Goal: Information Seeking & Learning: Learn about a topic

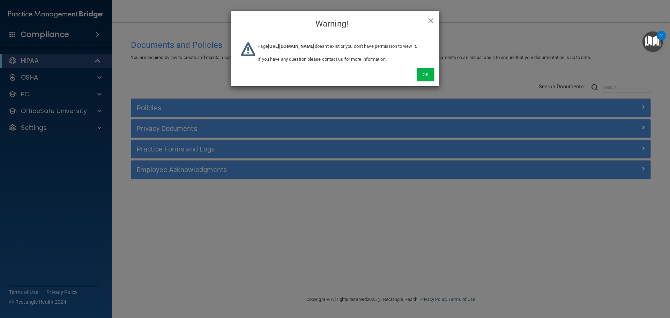
click at [428, 68] on div "Page https://ra.officesafe.com/#/dashboard?lead_page=1&lead_order=desc doesn't …" at bounding box center [343, 55] width 182 height 26
click at [427, 81] on button "Ok" at bounding box center [424, 74] width 17 height 13
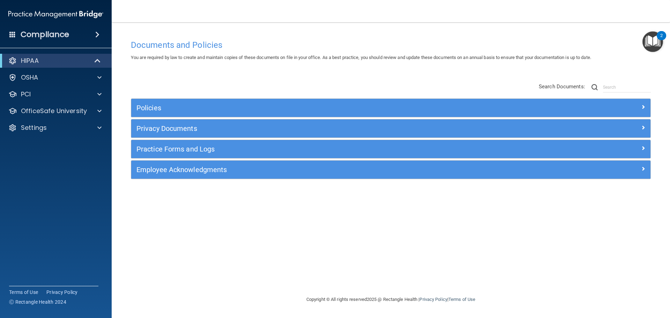
click at [121, 63] on main "Documents and Policies You are required by law to create and maintain copies of…" at bounding box center [391, 169] width 558 height 295
click at [83, 129] on div "Settings" at bounding box center [46, 127] width 86 height 8
click at [257, 78] on div "Policies Select All (Unselect 0) Unselect All Print Selected (0) Acceptable Use…" at bounding box center [391, 131] width 530 height 111
click at [45, 159] on p "My Users" at bounding box center [52, 161] width 95 height 7
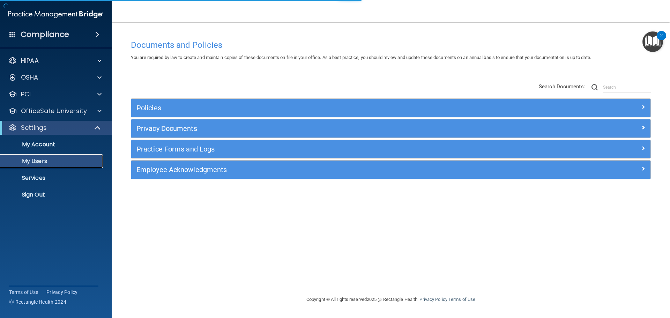
select select "20"
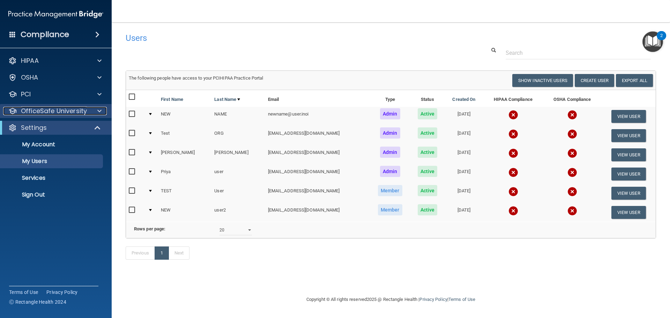
click at [96, 107] on div at bounding box center [98, 111] width 17 height 8
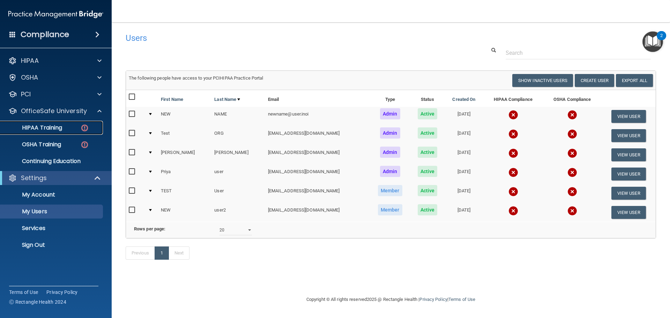
click at [83, 126] on img at bounding box center [84, 127] width 9 height 9
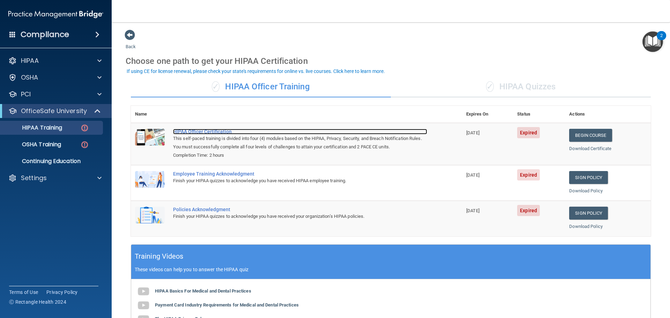
click at [211, 132] on div "HIPAA Officer Certification" at bounding box center [300, 132] width 254 height 6
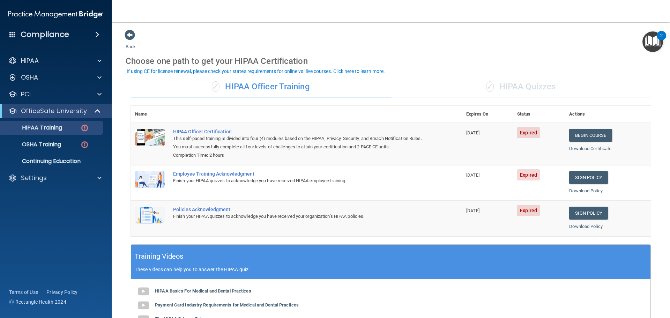
click at [542, 89] on div "✓ HIPAA Quizzes" at bounding box center [521, 86] width 260 height 21
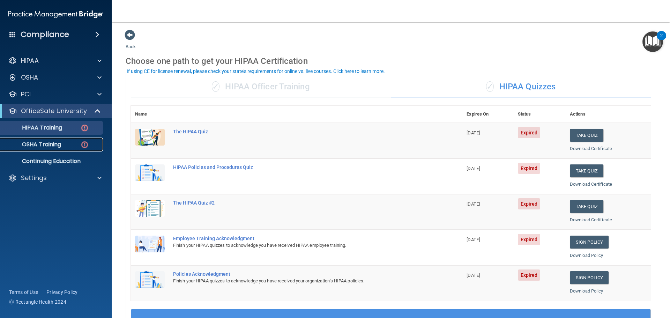
click at [71, 147] on div "OSHA Training" at bounding box center [52, 144] width 95 height 7
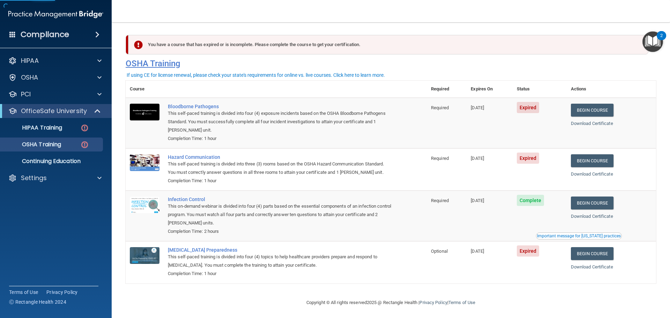
click at [361, 61] on h4 "OSHA Training" at bounding box center [391, 64] width 530 height 10
click at [294, 148] on td "Bloodborne Pathogens This self-paced training is divided into four (4) exposure…" at bounding box center [295, 123] width 263 height 51
click at [62, 161] on p "Continuing Education" at bounding box center [52, 161] width 95 height 7
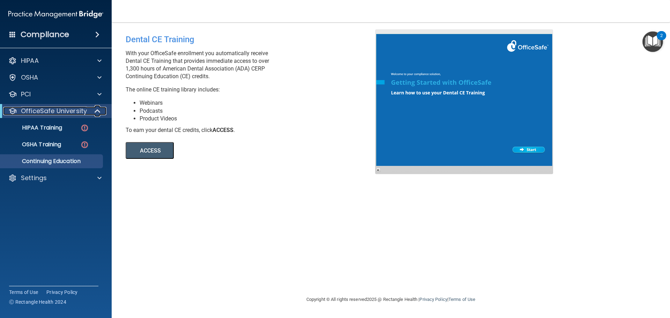
click at [100, 110] on span at bounding box center [98, 111] width 6 height 8
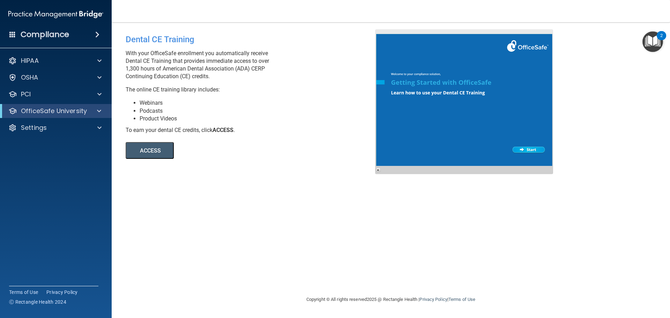
click at [221, 106] on li "Webinars" at bounding box center [259, 103] width 241 height 8
click at [99, 78] on span at bounding box center [99, 77] width 4 height 8
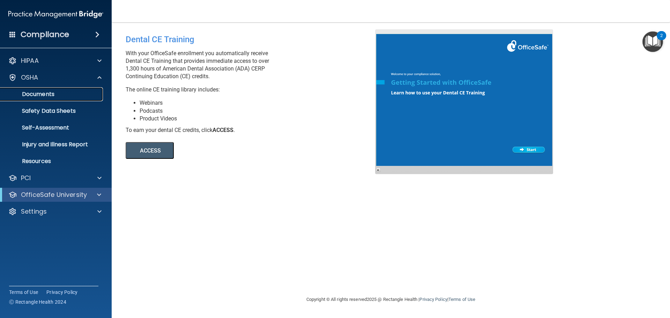
click at [63, 94] on p "Documents" at bounding box center [52, 94] width 95 height 7
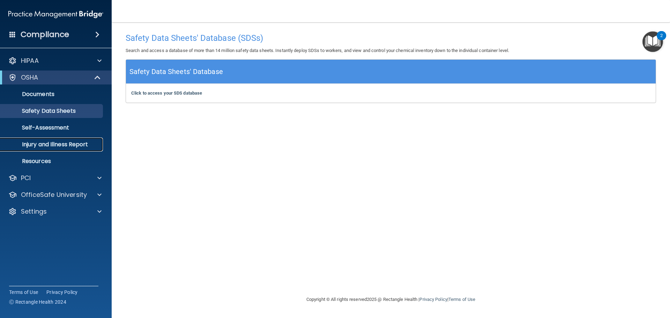
click at [77, 146] on p "Injury and Illness Report" at bounding box center [52, 144] width 95 height 7
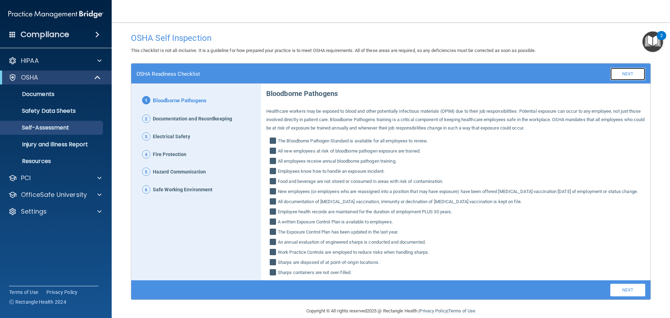
click at [628, 74] on link "Next" at bounding box center [627, 74] width 35 height 13
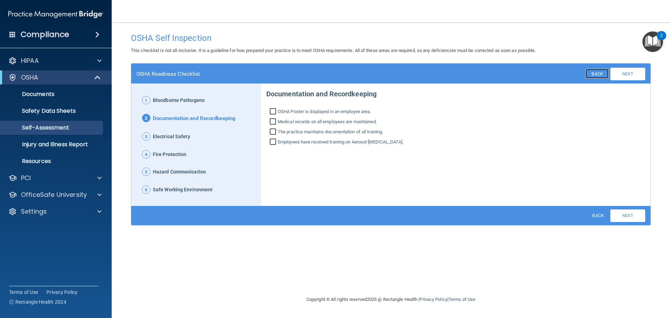
click at [601, 73] on link "Back" at bounding box center [596, 74] width 23 height 10
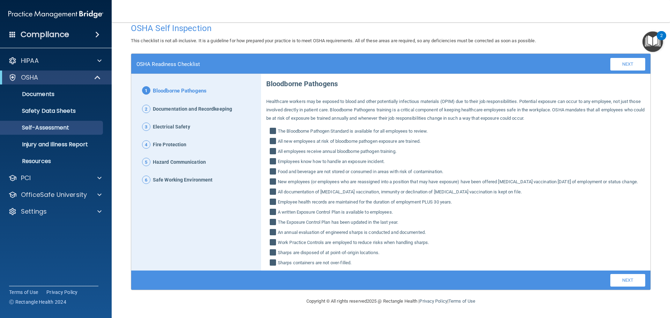
scroll to position [18, 0]
click at [633, 58] on link "Next" at bounding box center [627, 64] width 35 height 13
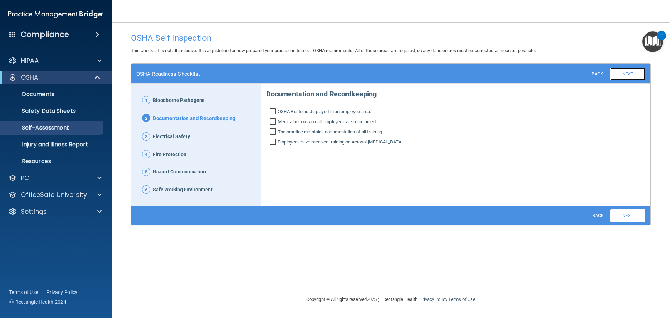
click at [628, 74] on link "Next" at bounding box center [627, 74] width 35 height 13
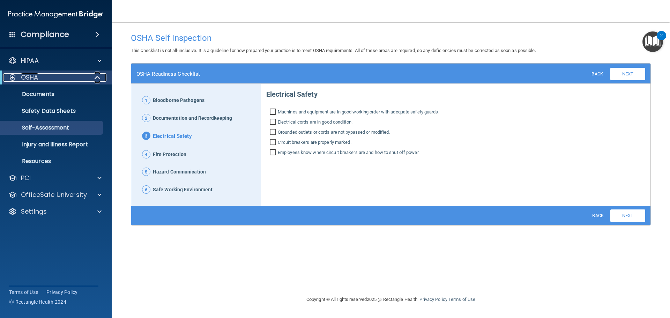
click at [98, 73] on span at bounding box center [98, 77] width 6 height 8
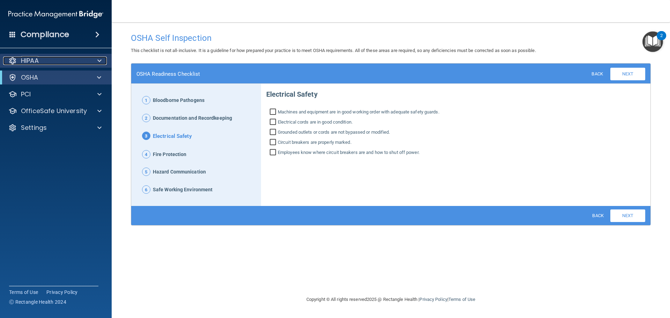
click at [99, 60] on span at bounding box center [99, 60] width 4 height 8
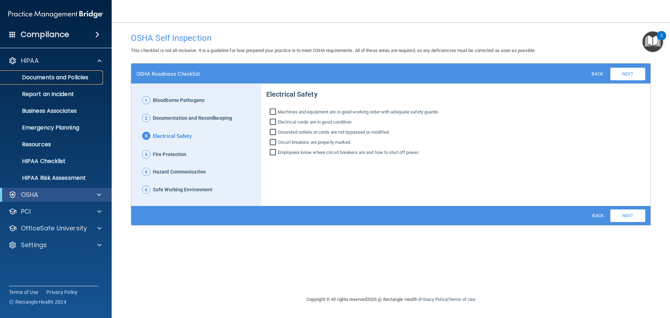
click at [82, 77] on p "Documents and Policies" at bounding box center [52, 77] width 95 height 7
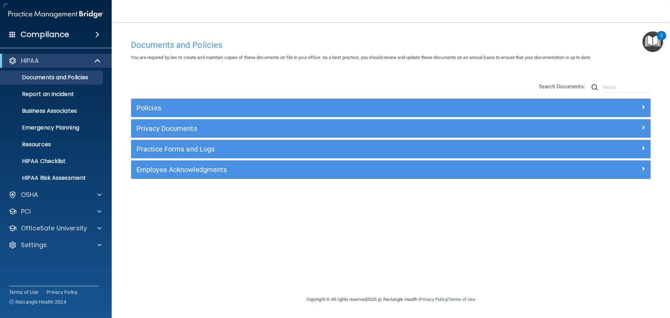
click at [171, 76] on div "Policies Select All (Unselect 0) Unselect All Print Selected (0) Acceptable Use…" at bounding box center [391, 131] width 530 height 111
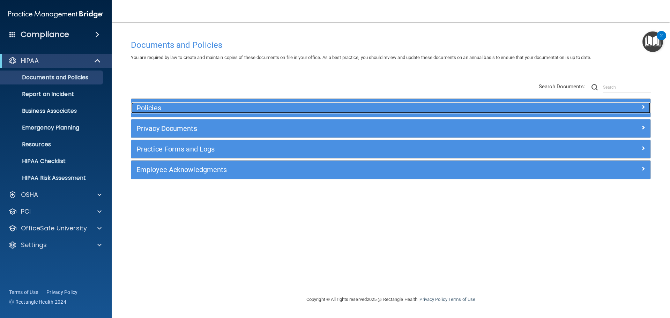
click at [165, 112] on h5 "Policies" at bounding box center [325, 108] width 379 height 8
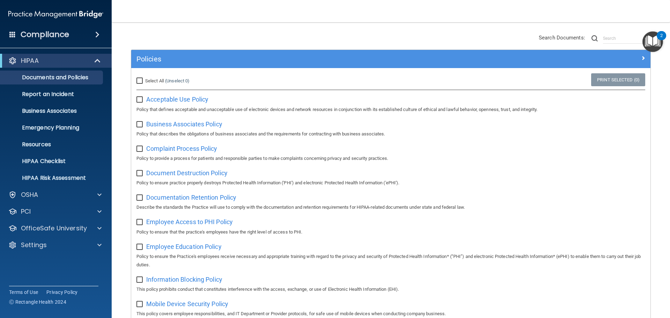
scroll to position [139, 0]
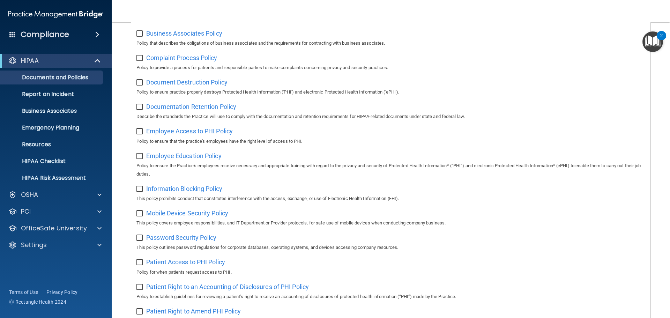
click at [205, 133] on span "Employee Access to PHI Policy" at bounding box center [189, 130] width 86 height 7
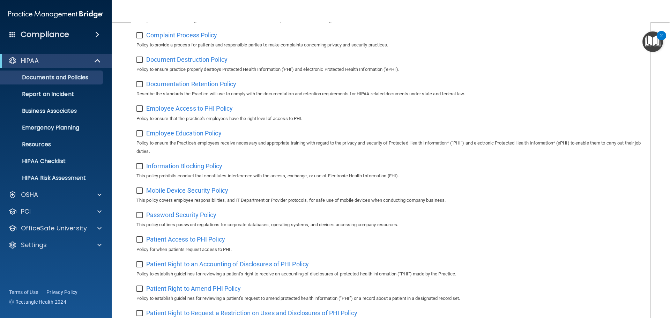
scroll to position [174, 0]
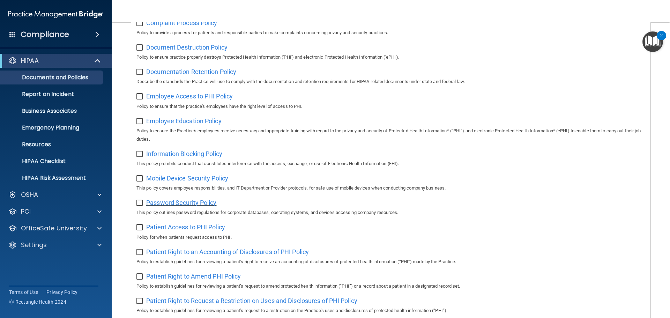
click at [198, 206] on span "Password Security Policy" at bounding box center [181, 202] width 70 height 7
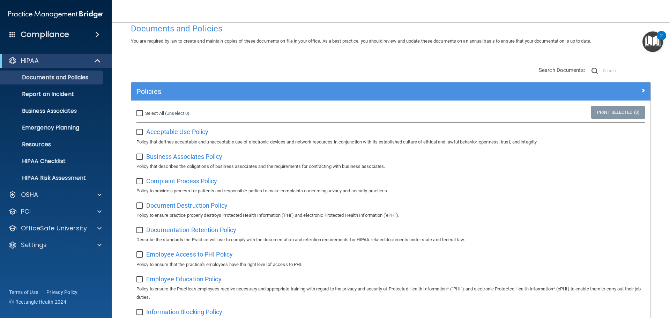
scroll to position [0, 0]
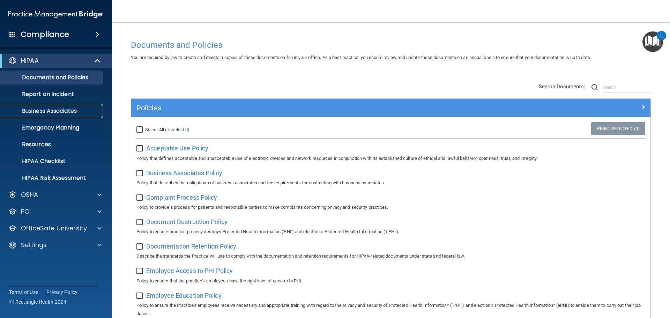
click at [54, 113] on p "Business Associates" at bounding box center [52, 110] width 95 height 7
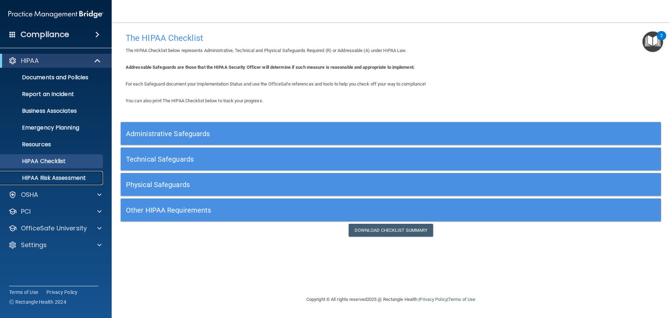
click at [56, 175] on p "HIPAA Risk Assessment" at bounding box center [52, 177] width 95 height 7
